Goal: Task Accomplishment & Management: Complete application form

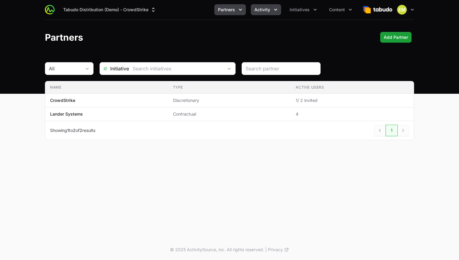
click at [263, 9] on span "Activity" at bounding box center [263, 10] width 16 height 6
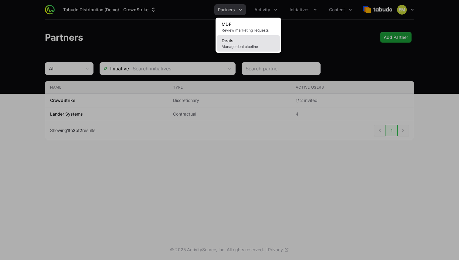
click at [251, 39] on link "Deals Manage deal pipeline" at bounding box center [248, 43] width 63 height 16
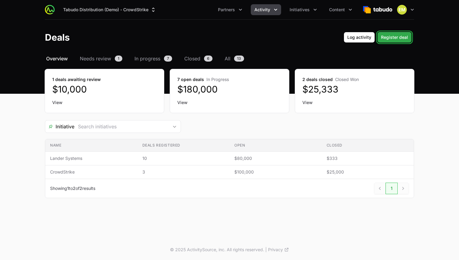
click at [402, 40] on span "Register deal" at bounding box center [394, 37] width 27 height 7
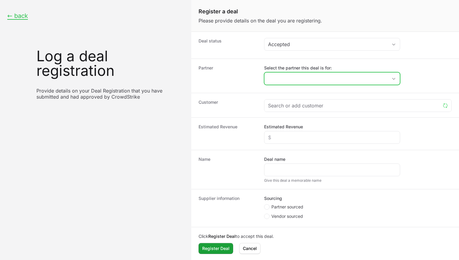
click at [305, 76] on input "Select the partner this deal is for:" at bounding box center [326, 79] width 123 height 12
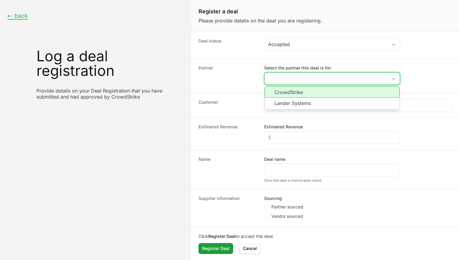
click at [292, 93] on li "CrowdStrike" at bounding box center [332, 92] width 135 height 12
type input "CrowdStrike"
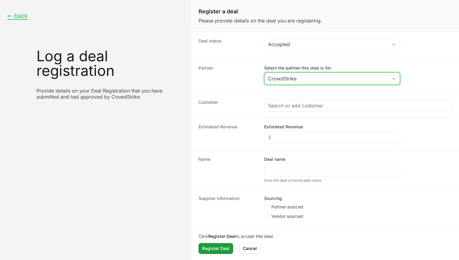
click at [324, 81] on input "CrowdStrike" at bounding box center [326, 79] width 123 height 12
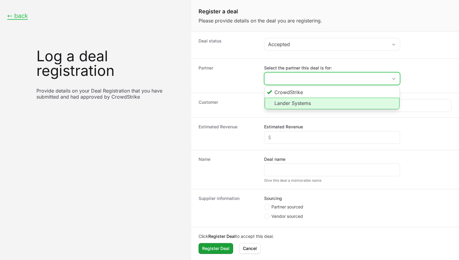
click at [310, 102] on li "Lander Systems" at bounding box center [332, 104] width 135 height 12
type input "Lander Systems"
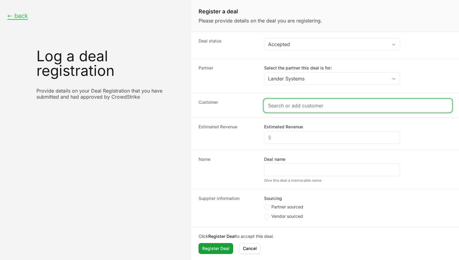
click at [300, 105] on input "Create activity form" at bounding box center [358, 105] width 180 height 7
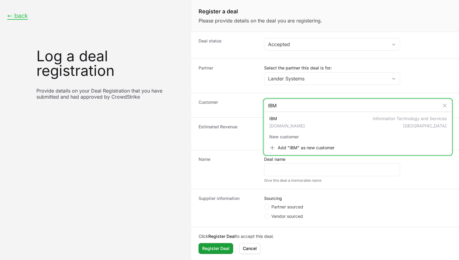
type input "IBM"
